Goal: Task Accomplishment & Management: Use online tool/utility

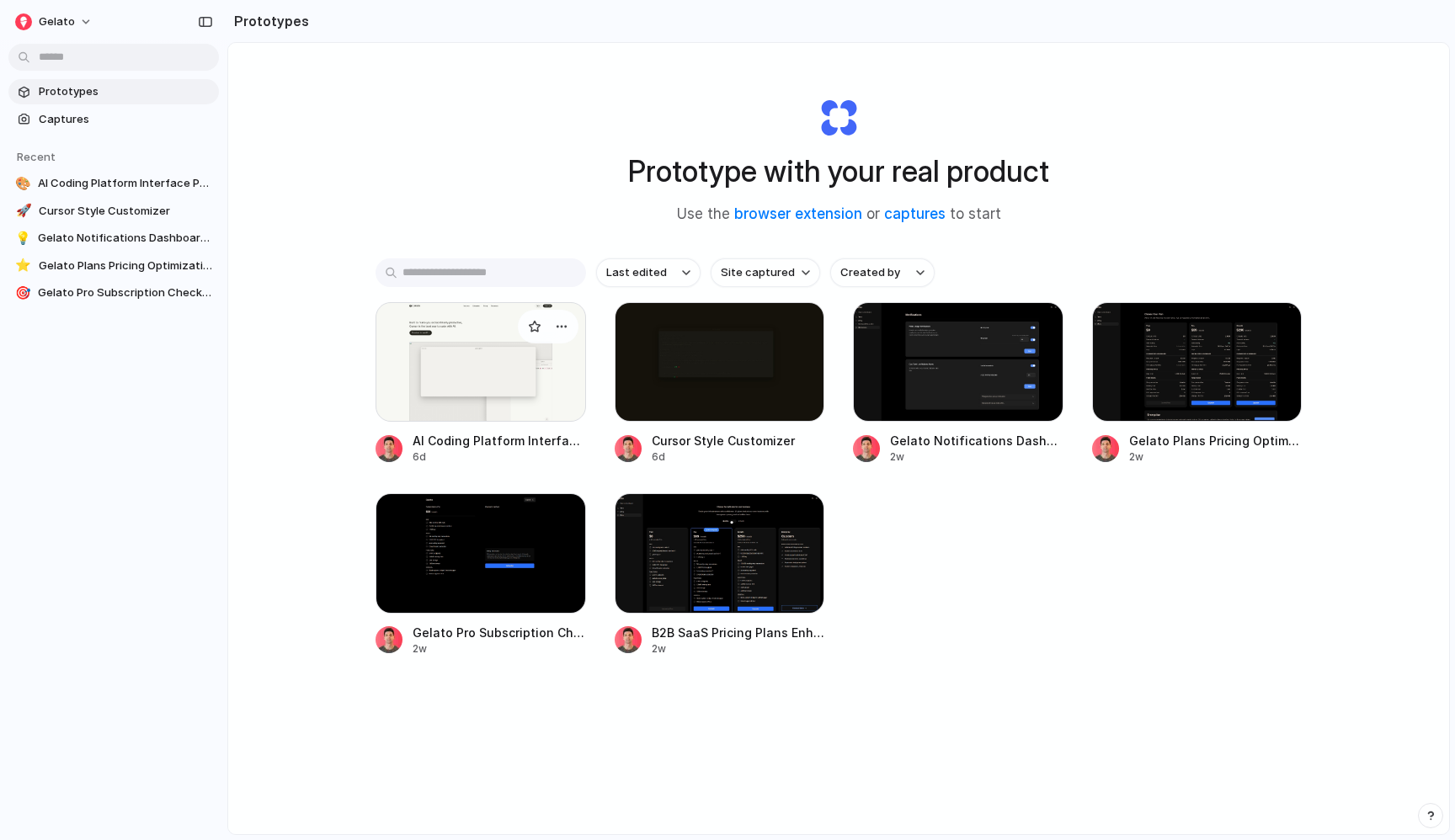
click at [430, 385] on div at bounding box center [480, 361] width 210 height 120
click at [104, 124] on span "Captures" at bounding box center [125, 120] width 173 height 17
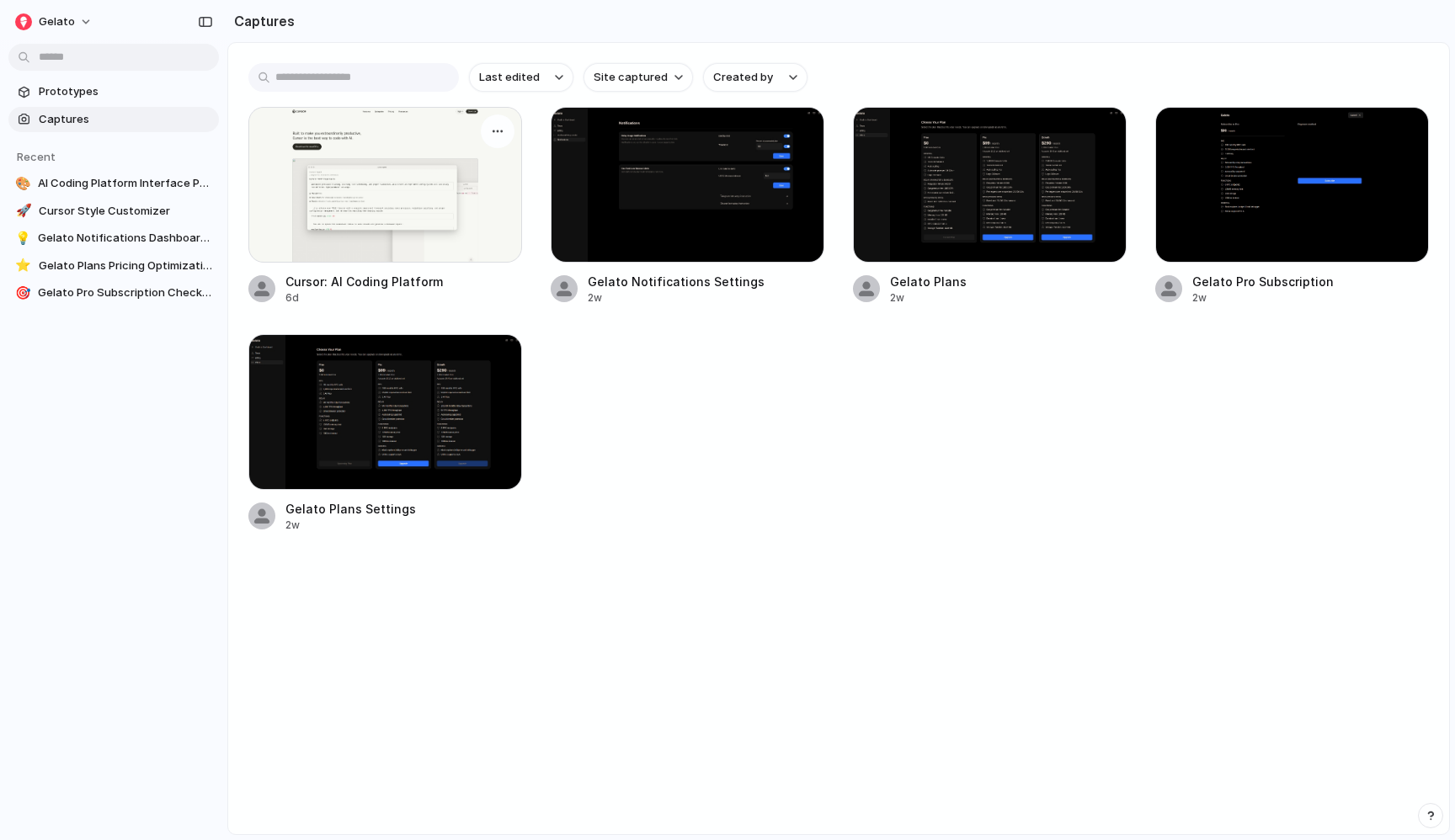
click at [395, 170] on div at bounding box center [385, 184] width 274 height 156
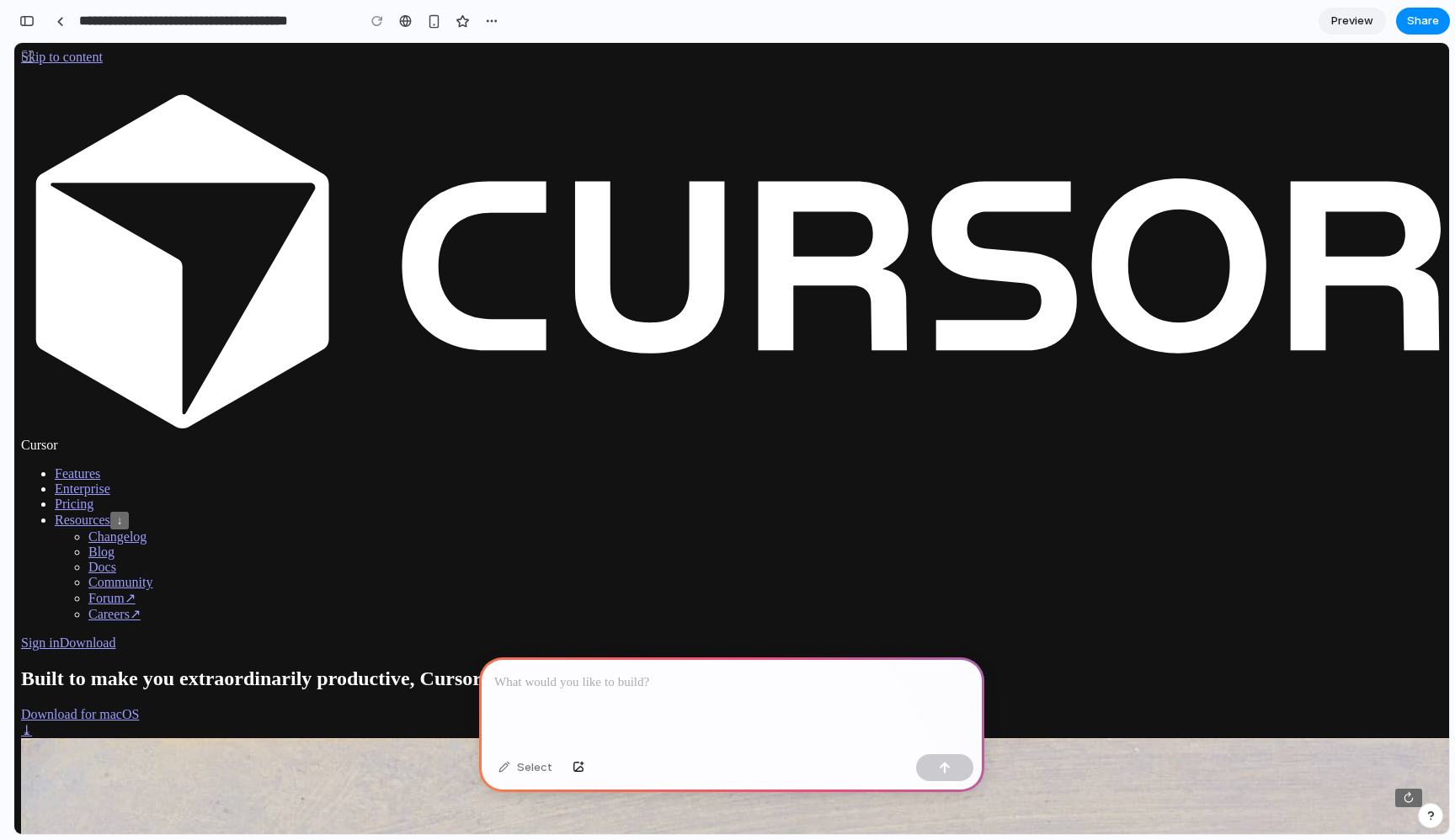
scroll to position [170, 0]
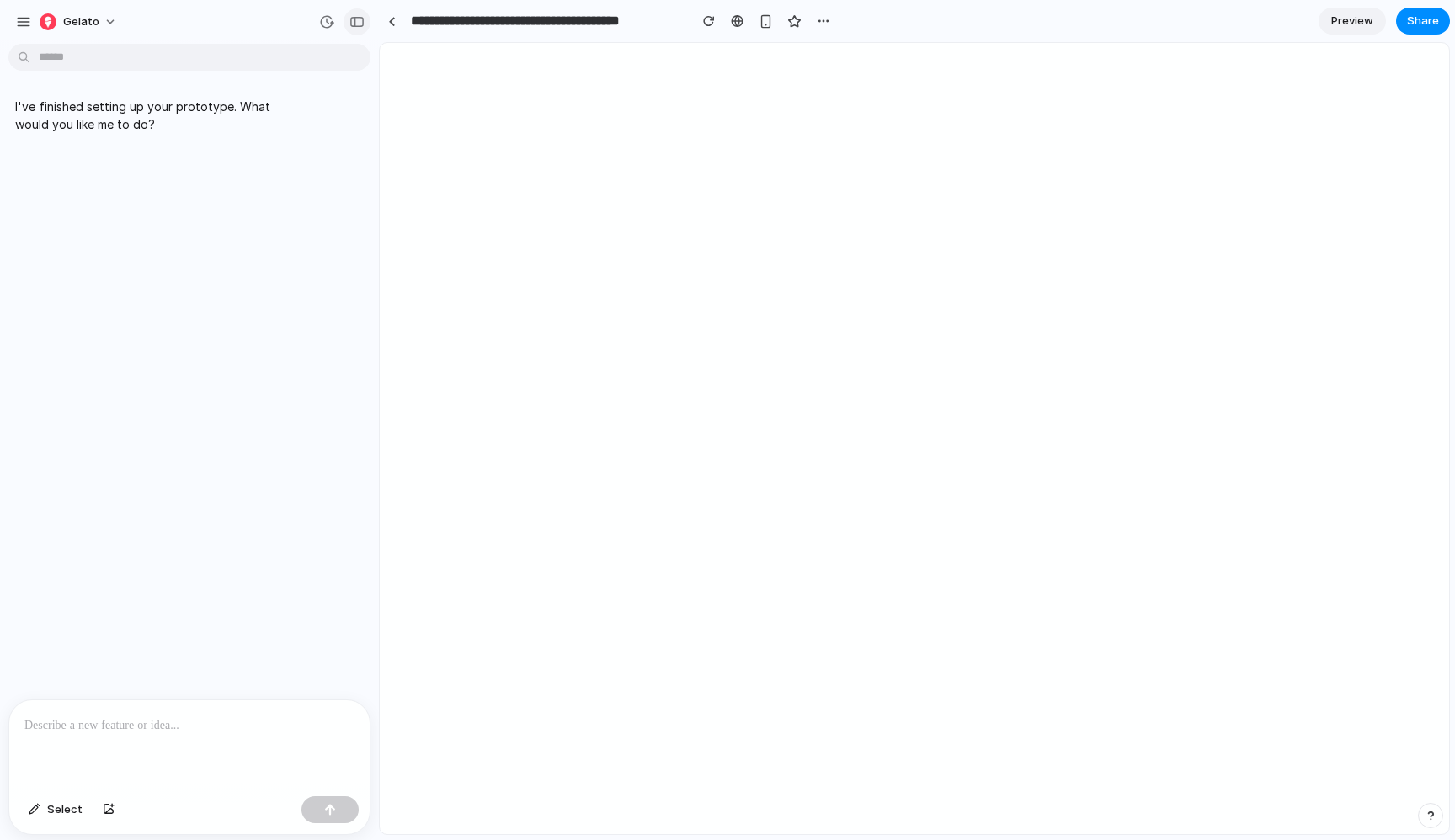
click at [362, 17] on div "button" at bounding box center [357, 22] width 15 height 12
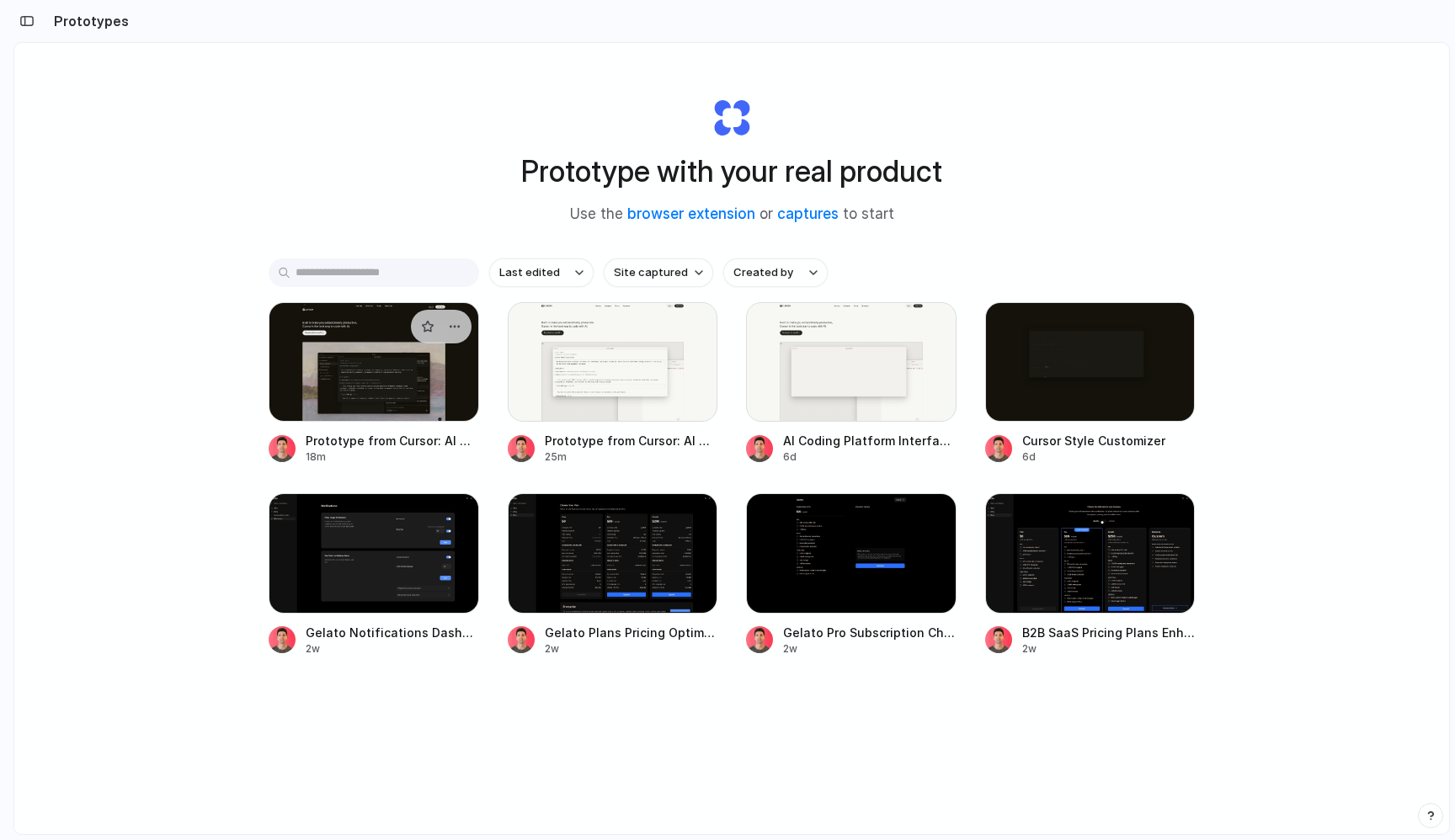
click at [384, 422] on div at bounding box center [374, 361] width 210 height 120
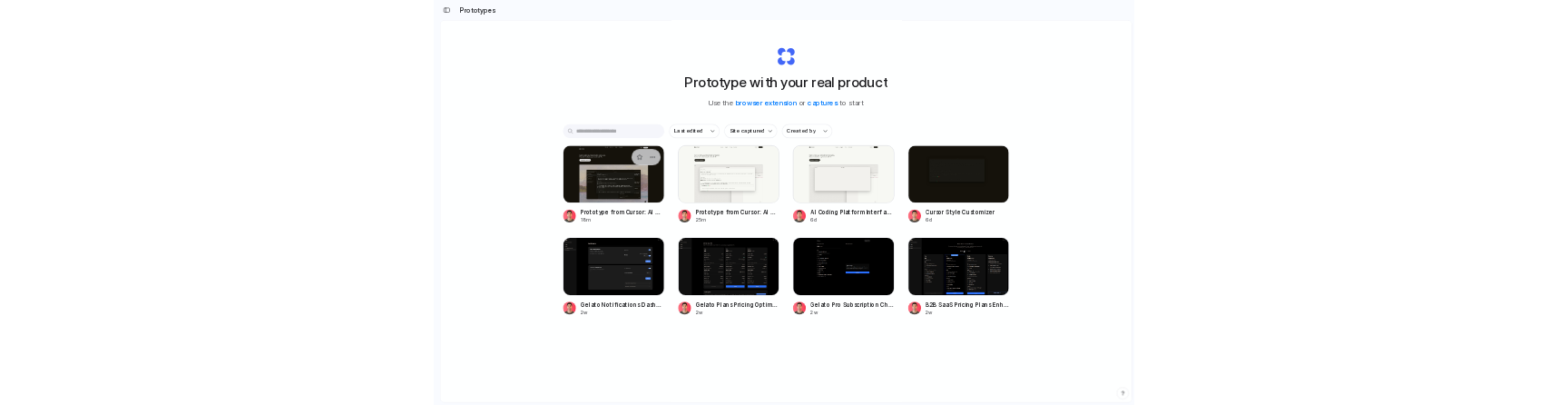
scroll to position [0, 17]
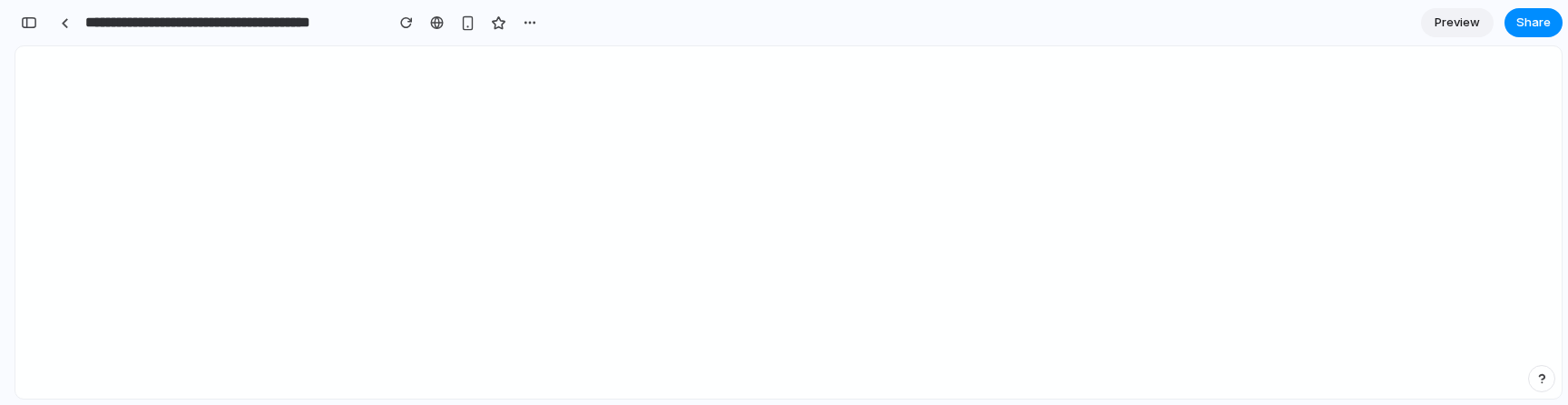
click at [866, 228] on div at bounding box center [784, 202] width 1568 height 405
